Goal: Transaction & Acquisition: Purchase product/service

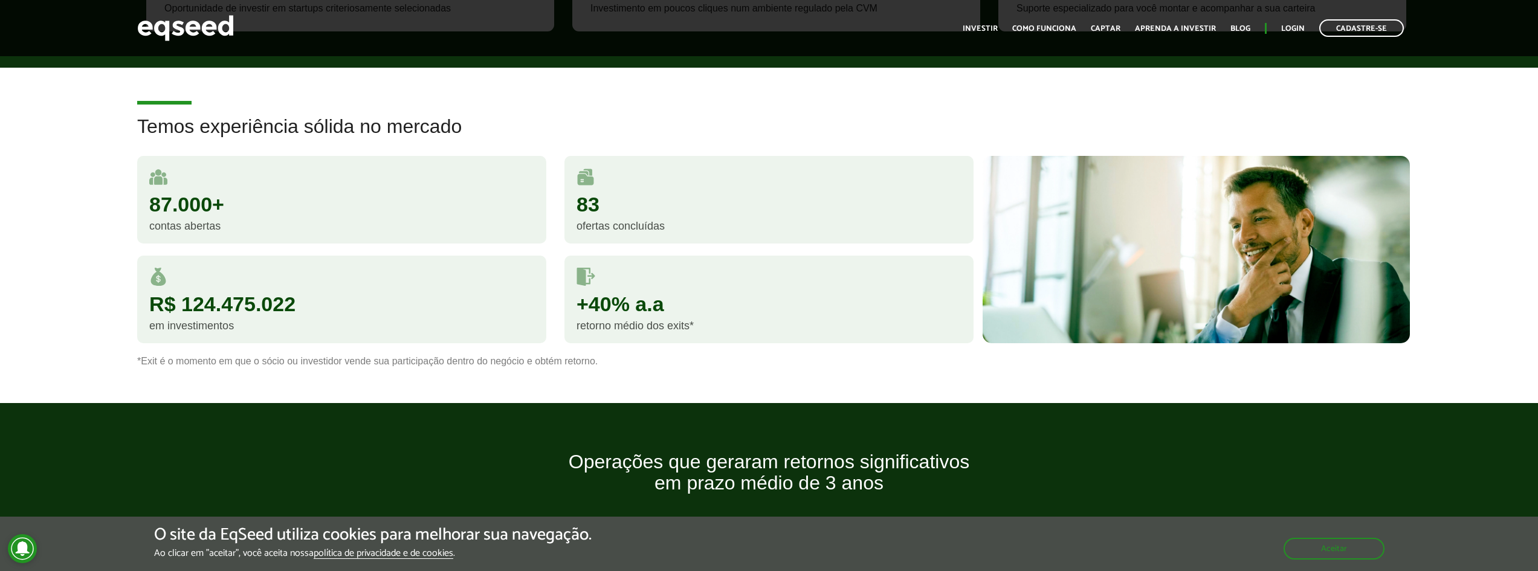
scroll to position [663, 0]
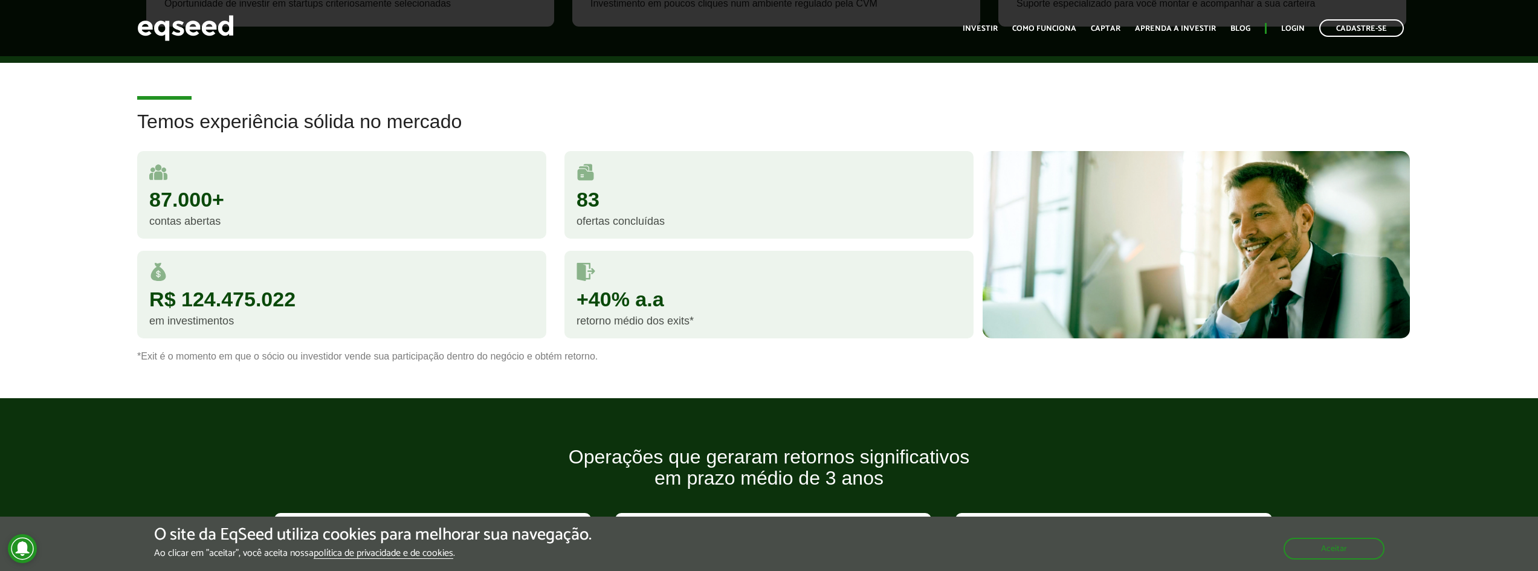
click at [482, 112] on h2 "Temos experiência sólida no mercado" at bounding box center [768, 130] width 1263 height 39
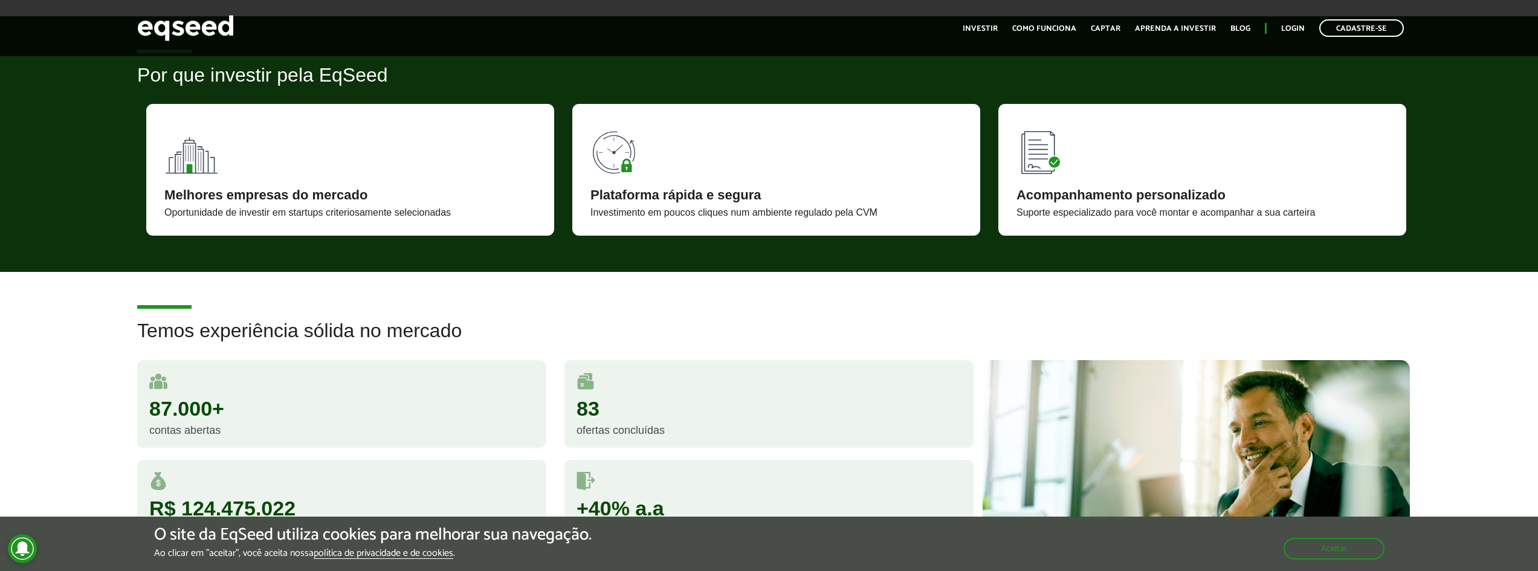
scroll to position [306, 0]
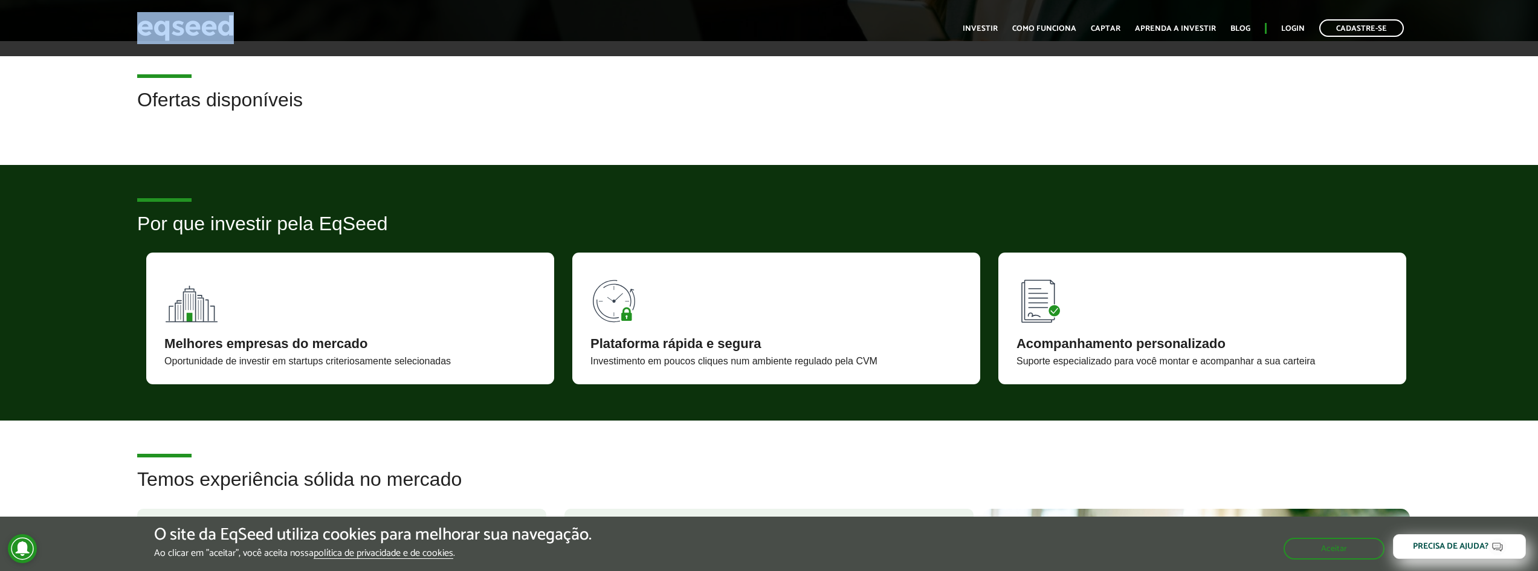
drag, startPoint x: 267, startPoint y: 36, endPoint x: 151, endPoint y: 18, distance: 117.4
click at [152, 18] on div "Cadastre-se Toggle navigation Toggle navigation Início Investir Como funciona C…" at bounding box center [769, 28] width 1282 height 32
click at [324, 142] on article "Ofertas disponíveis" at bounding box center [769, 103] width 1538 height 124
click at [301, 102] on h2 "Ofertas disponíveis" at bounding box center [768, 108] width 1263 height 39
click at [321, 126] on h2 "Ofertas disponíveis" at bounding box center [768, 108] width 1263 height 39
